Goal: Complete application form: Complete application form

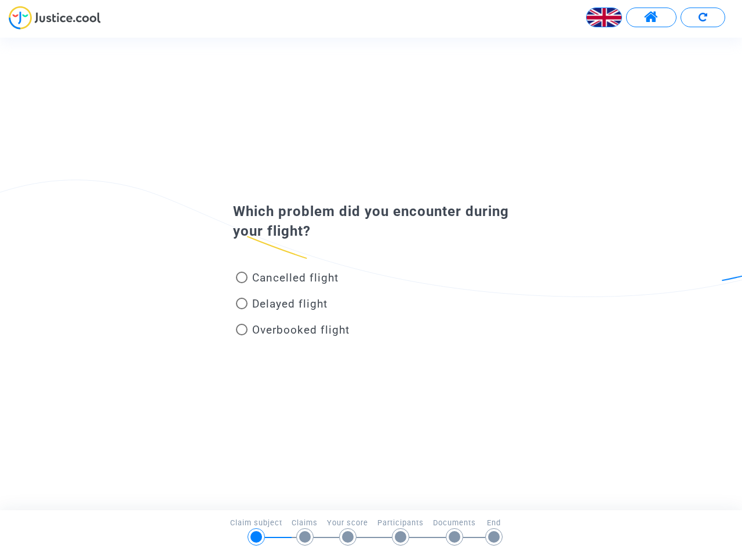
click at [604, 17] on img at bounding box center [604, 17] width 35 height 35
click at [651, 17] on span at bounding box center [651, 17] width 14 height 15
click at [702, 17] on div at bounding box center [371, 22] width 742 height 32
click at [371, 274] on div "Cancelled flight" at bounding box center [352, 280] width 256 height 26
click at [287, 280] on span "Cancelled flight" at bounding box center [295, 277] width 86 height 13
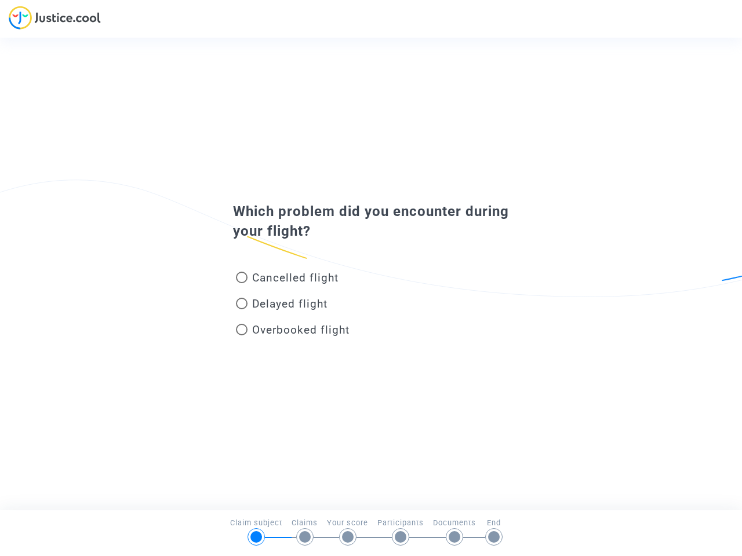
click at [242, 283] on input "Cancelled flight" at bounding box center [241, 283] width 1 height 1
radio input "true"
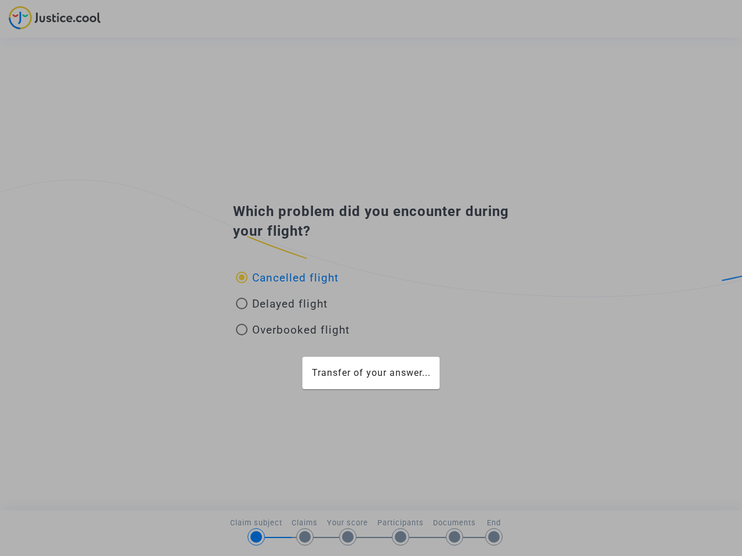
click at [287, 278] on div "Transfer of your answer..." at bounding box center [371, 278] width 742 height 556
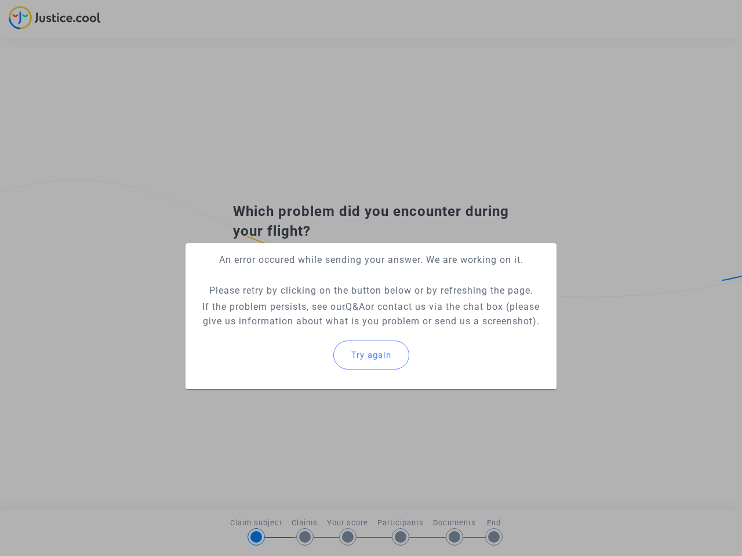
click at [282, 306] on p "If the problem persists, see our Q&A or contact us via the chat box (please giv…" at bounding box center [371, 314] width 352 height 29
click at [282, 304] on p "If the problem persists, see our Q&A or contact us via the chat box (please giv…" at bounding box center [371, 314] width 352 height 29
click at [293, 332] on div "Try again" at bounding box center [371, 355] width 352 height 50
click at [293, 330] on mat-card "An error occured while sending your answer. We are working on it. Please retry …" at bounding box center [370, 316] width 371 height 146
